Goal: Transaction & Acquisition: Obtain resource

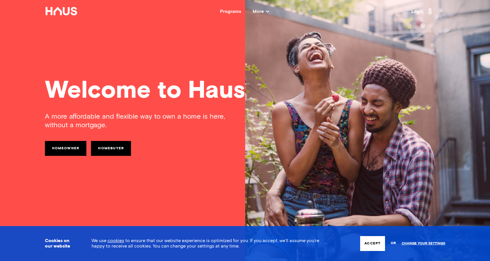
click at [65, 150] on link "Homeowner" at bounding box center [66, 148] width 42 height 15
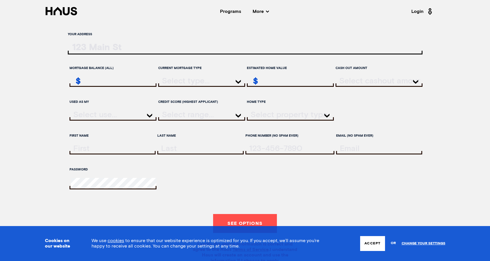
click at [100, 52] on input "ratesLocationInput" at bounding box center [245, 49] width 355 height 12
click at [91, 51] on input "ratesLocationInput" at bounding box center [245, 49] width 355 height 12
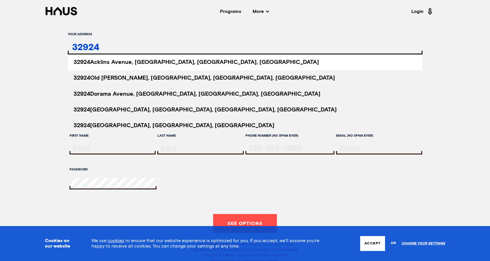
click at [92, 64] on span "[STREET_ADDRESS]" at bounding box center [196, 62] width 245 height 6
type input "[STREET_ADDRESS]"
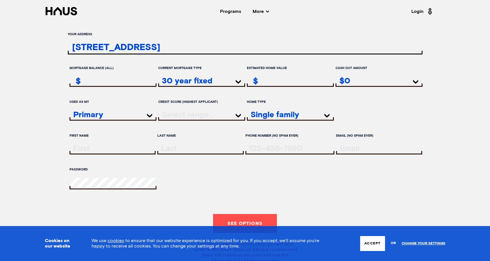
click at [217, 120] on div at bounding box center [201, 115] width 87 height 10
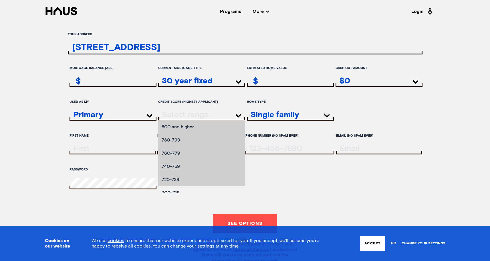
click at [174, 198] on li "700-719" at bounding box center [201, 192] width 87 height 13
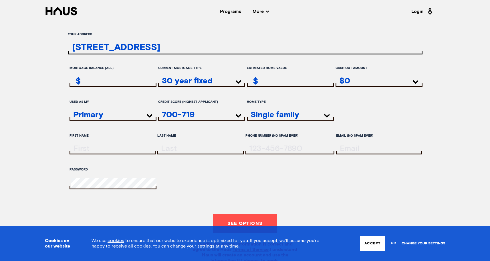
scroll to position [0, 0]
click at [109, 154] on div at bounding box center [113, 149] width 86 height 10
click at [113, 152] on input "firstName" at bounding box center [113, 148] width 85 height 8
type input "[PERSON_NAME]"
click at [194, 150] on input "lastName" at bounding box center [201, 148] width 85 height 8
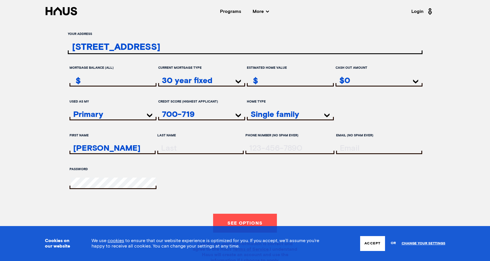
type input "Brown"
click at [269, 152] on input "tel" at bounding box center [291, 148] width 88 height 8
type input "[PHONE_NUMBER]"
click at [349, 152] on input "email" at bounding box center [380, 148] width 85 height 8
type input "[EMAIL_ADDRESS][DOMAIN_NAME]"
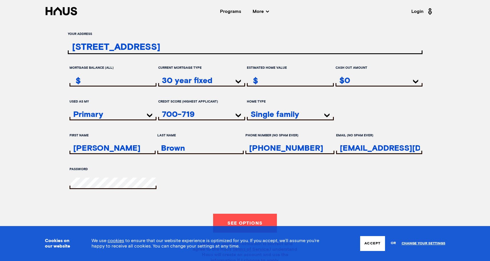
click at [96, 83] on input "remainingMortgageAmount" at bounding box center [114, 80] width 86 height 8
click at [108, 84] on input "remainingMortgageAmount" at bounding box center [114, 81] width 86 height 8
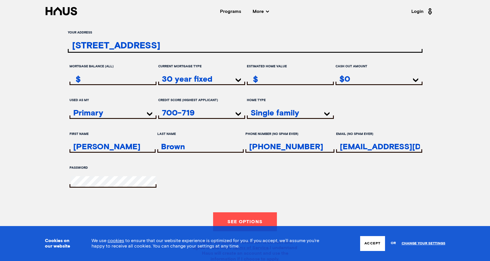
paste input "698,692.08"
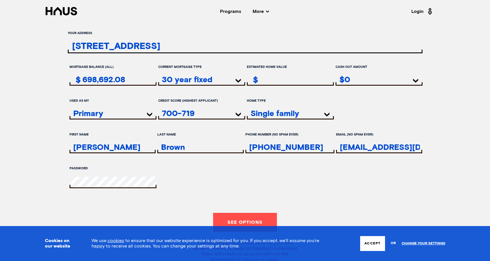
scroll to position [1, 0]
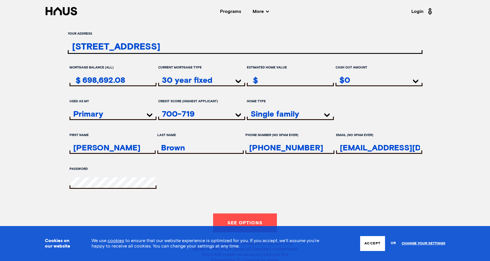
type input "698,692.08"
click at [391, 84] on div "$0" at bounding box center [379, 81] width 87 height 10
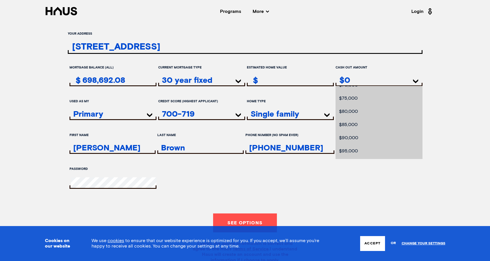
scroll to position [269, 0]
click at [375, 152] on li "$150,000" at bounding box center [379, 152] width 87 height 13
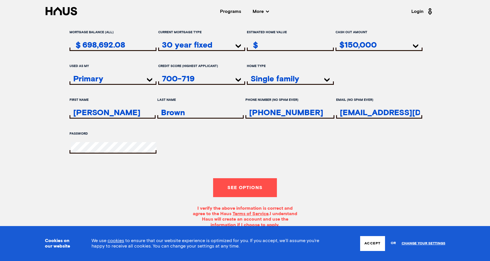
scroll to position [61, 0]
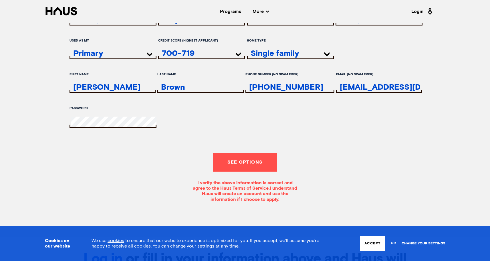
click at [245, 170] on button "See options" at bounding box center [245, 161] width 64 height 19
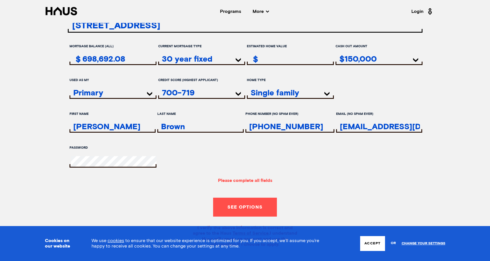
scroll to position [0, 0]
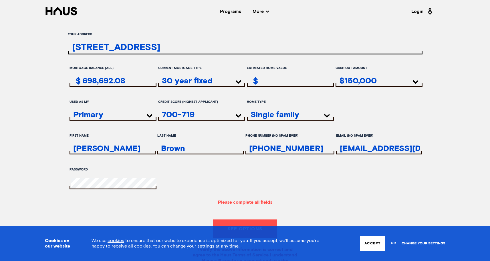
click at [275, 84] on input "estimatedHomeValue" at bounding box center [291, 81] width 86 height 8
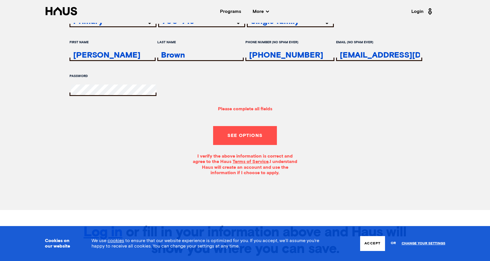
scroll to position [86, 0]
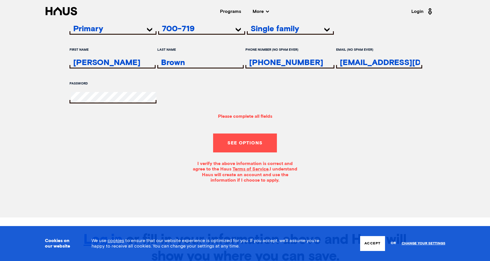
type input "900,000"
click at [253, 152] on button "See options" at bounding box center [245, 142] width 64 height 19
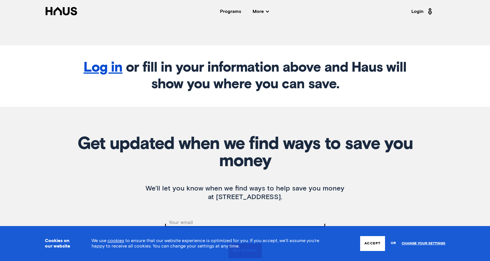
scroll to position [255, 0]
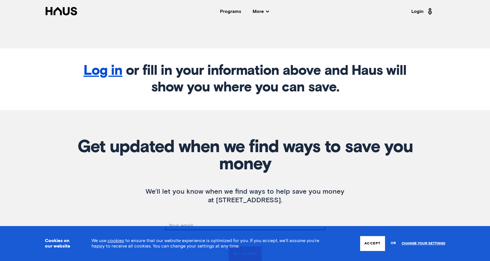
click at [109, 78] on link "Log in" at bounding box center [103, 71] width 39 height 14
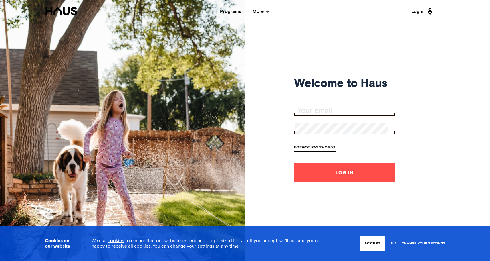
drag, startPoint x: 312, startPoint y: 101, endPoint x: 311, endPoint y: 106, distance: 4.7
click at [311, 104] on div "Welcome to Haus Forgot Password? Log In" at bounding box center [344, 130] width 101 height 261
click at [311, 107] on input "Your email" at bounding box center [345, 111] width 100 height 8
type input "[EMAIL_ADDRESS][DOMAIN_NAME]"
click at [317, 148] on link "Forgot Password?" at bounding box center [314, 148] width 41 height 8
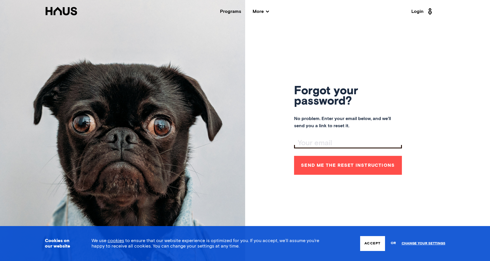
click at [318, 147] on div at bounding box center [348, 143] width 108 height 10
click at [322, 140] on input "Your email" at bounding box center [348, 143] width 106 height 8
type input "[EMAIL_ADDRESS][DOMAIN_NAME]"
drag, startPoint x: 336, startPoint y: 170, endPoint x: 319, endPoint y: 155, distance: 22.9
click at [336, 170] on button "Send me the reset instructions" at bounding box center [348, 165] width 108 height 19
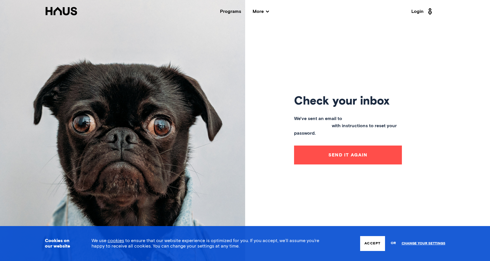
click at [348, 154] on button "Send it again" at bounding box center [348, 154] width 108 height 19
click at [416, 13] on link "Login" at bounding box center [422, 11] width 22 height 9
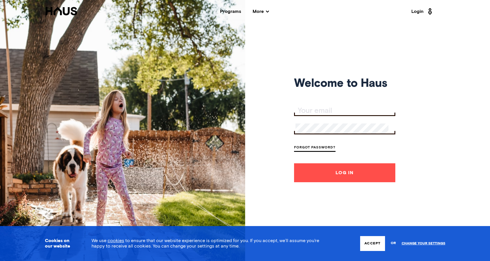
click at [339, 109] on input "Your email" at bounding box center [345, 111] width 100 height 8
type input "[EMAIL_ADDRESS][DOMAIN_NAME]"
click at [340, 179] on button "Log In" at bounding box center [344, 172] width 101 height 19
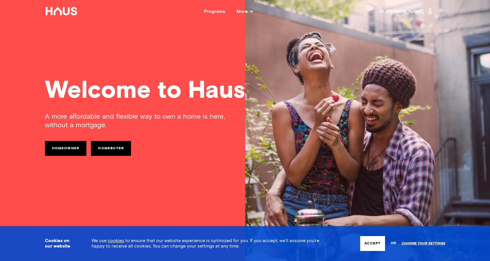
click at [66, 147] on link "Homeowner" at bounding box center [66, 148] width 42 height 15
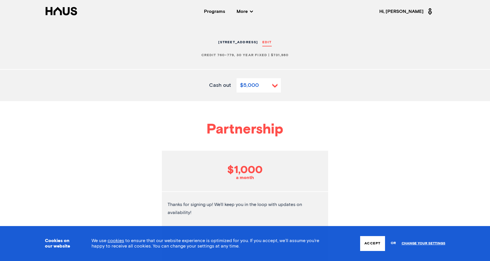
click at [272, 43] on span "Edit" at bounding box center [266, 42] width 9 height 5
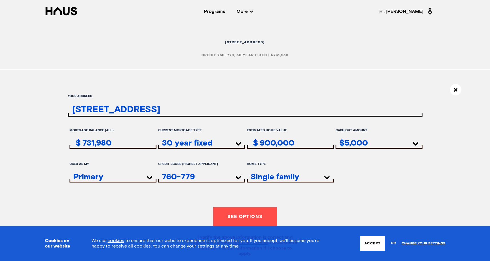
drag, startPoint x: 97, startPoint y: 148, endPoint x: 84, endPoint y: 147, distance: 13.2
click at [84, 147] on input "731,980" at bounding box center [114, 143] width 86 height 8
paste input "698,692.08"
type input "698,692.08"
click at [129, 166] on label "Used as my" at bounding box center [113, 164] width 87 height 10
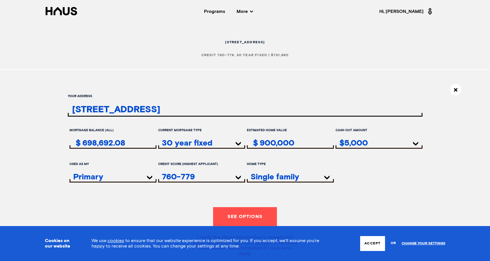
click at [377, 147] on div "$5,000" at bounding box center [379, 143] width 87 height 10
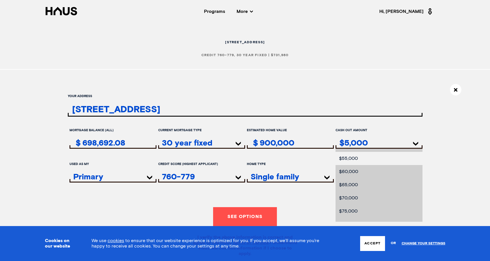
scroll to position [203, 0]
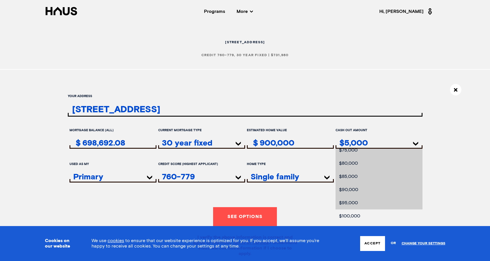
click at [356, 218] on li "$100,000" at bounding box center [379, 215] width 87 height 13
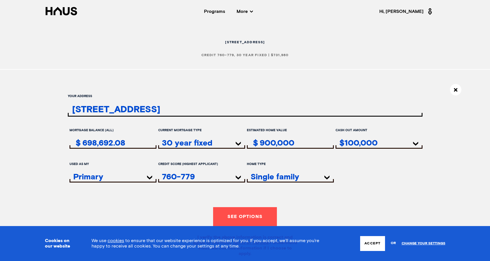
click at [353, 204] on form "Your address 32924 Acklins Avenue, Acton, CA 93510 Mortgage balance (all) 698,6…" at bounding box center [245, 173] width 355 height 165
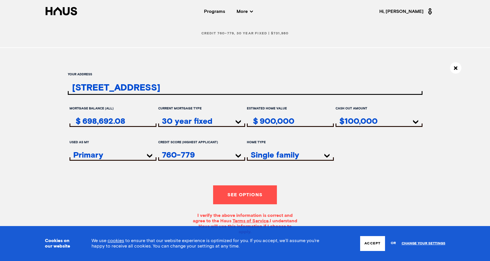
scroll to position [52, 0]
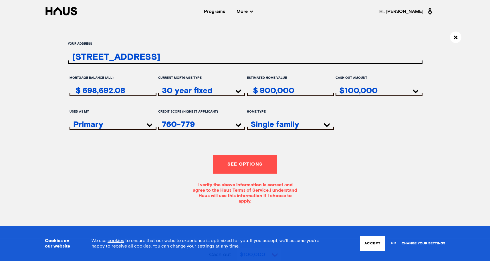
click at [183, 124] on div "760-779" at bounding box center [201, 125] width 87 height 10
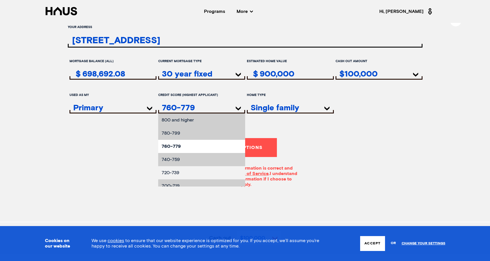
scroll to position [71, 0]
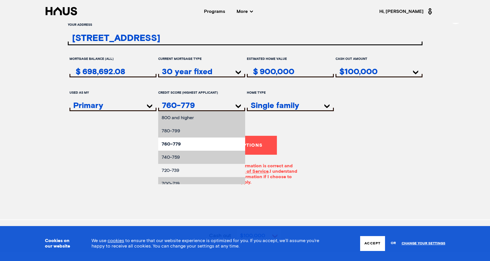
click at [192, 171] on li "720-739" at bounding box center [201, 170] width 87 height 13
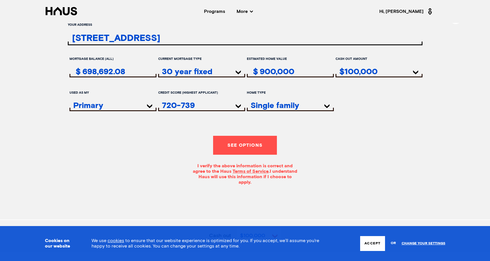
click at [241, 152] on button "See options" at bounding box center [245, 145] width 64 height 19
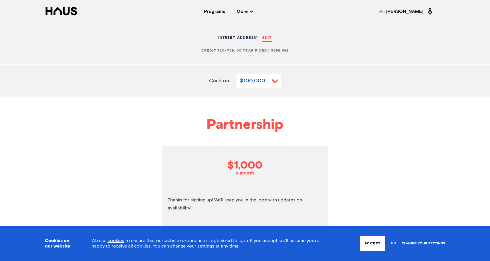
scroll to position [0, 0]
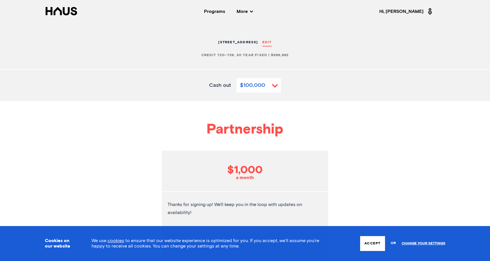
click at [215, 10] on div "Programs" at bounding box center [214, 11] width 21 height 5
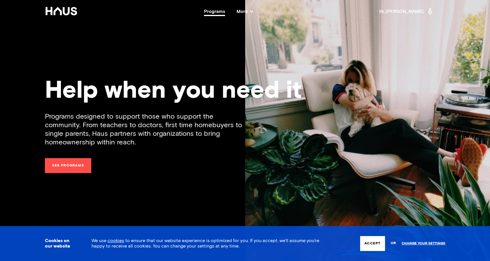
click at [66, 162] on link "See programs" at bounding box center [68, 165] width 46 height 15
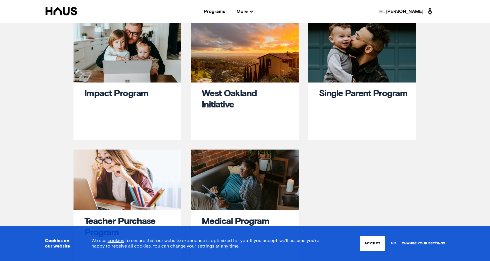
scroll to position [8, 0]
click at [142, 70] on div at bounding box center [128, 51] width 108 height 61
click at [125, 95] on link "Impact Program" at bounding box center [116, 93] width 64 height 9
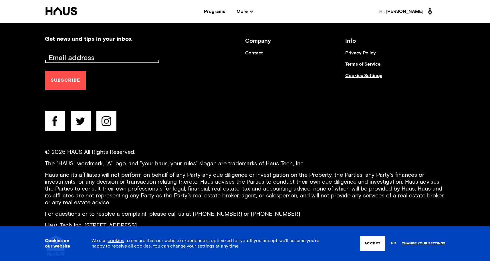
scroll to position [928, 0]
